Goal: Navigation & Orientation: Find specific page/section

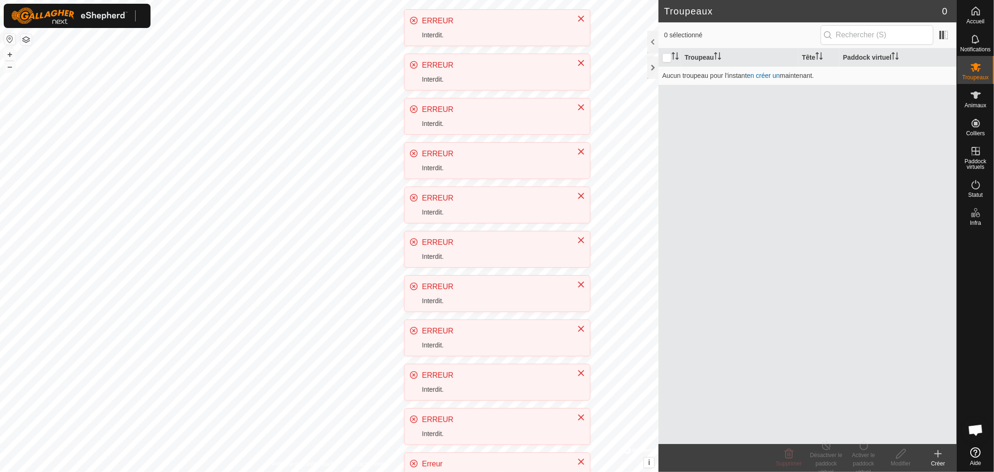
scroll to position [206, 0]
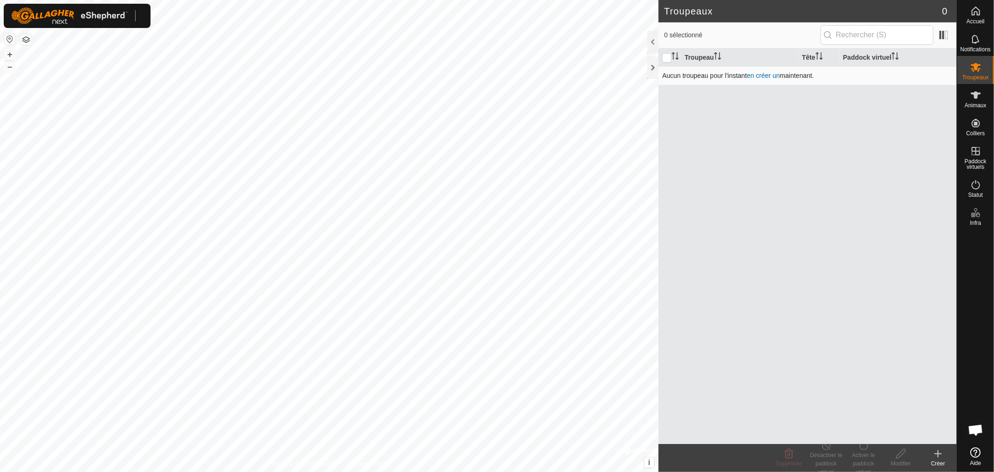
click at [736, 74] on td "Aucun troupeau pour l'instant en créer un maintenant." at bounding box center [808, 75] width 298 height 19
click at [980, 97] on icon at bounding box center [975, 94] width 11 height 11
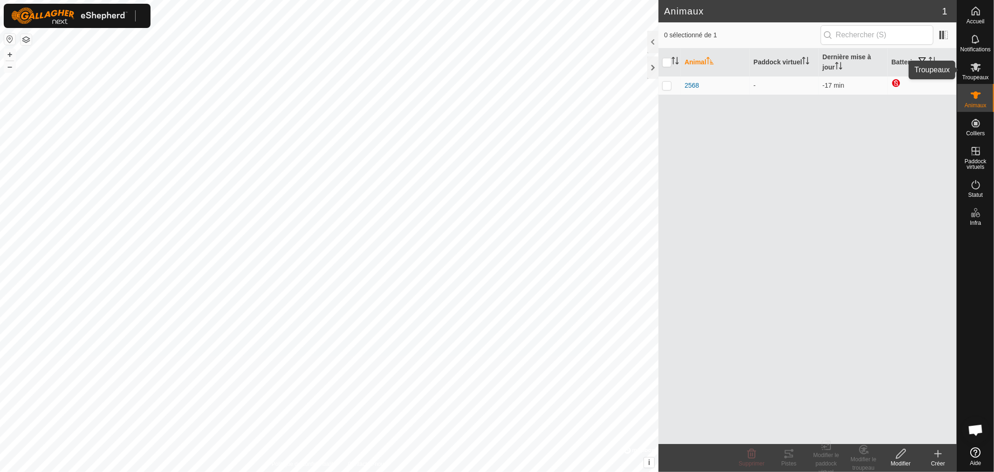
click at [973, 72] on icon at bounding box center [975, 67] width 11 height 11
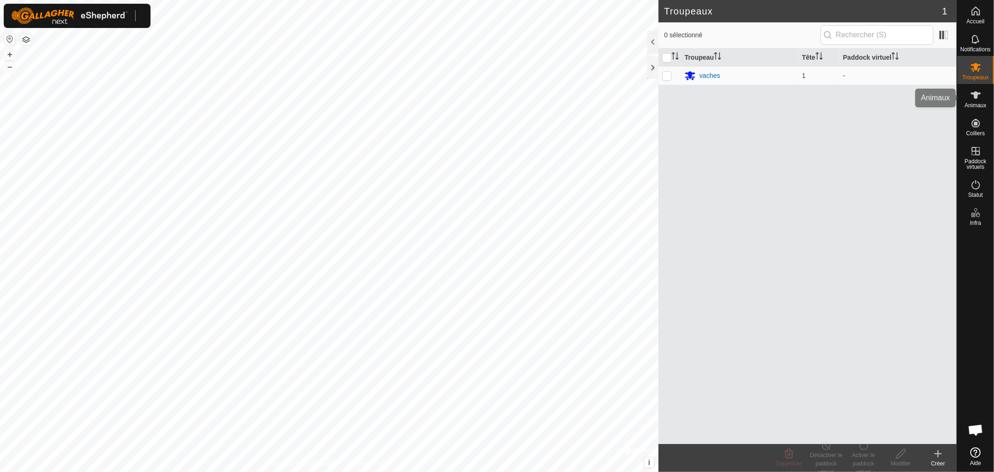
click at [977, 103] on span "Animaux" at bounding box center [976, 106] width 22 height 6
